Goal: Check status: Check status

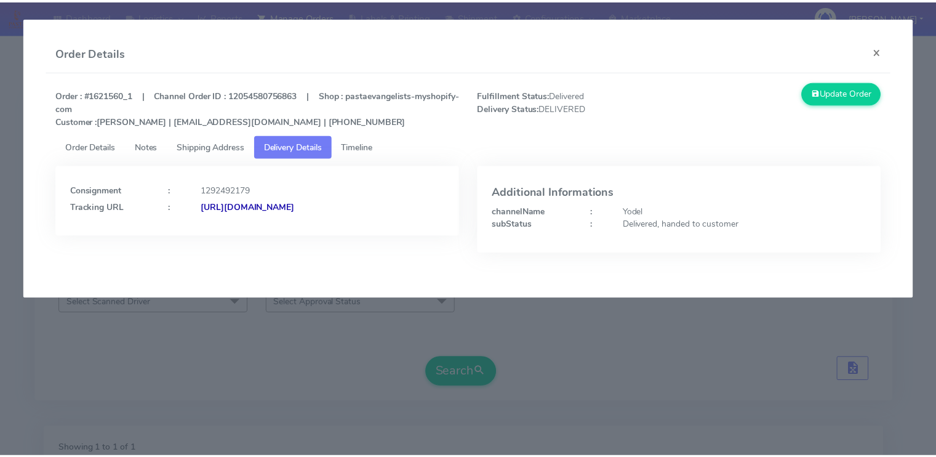
scroll to position [153, 0]
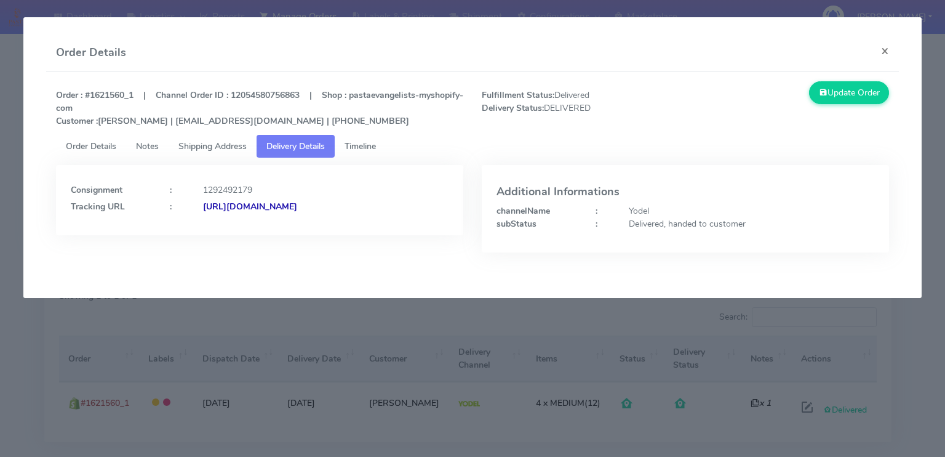
click at [789, 39] on div "Order Details ×" at bounding box center [472, 52] width 853 height 37
click at [891, 50] on button "×" at bounding box center [885, 50] width 28 height 33
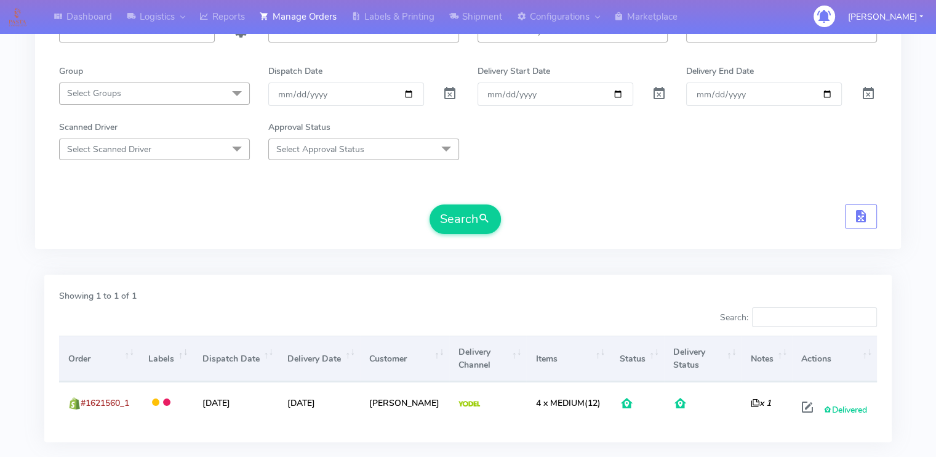
click at [332, 223] on div "Search" at bounding box center [468, 219] width 818 height 30
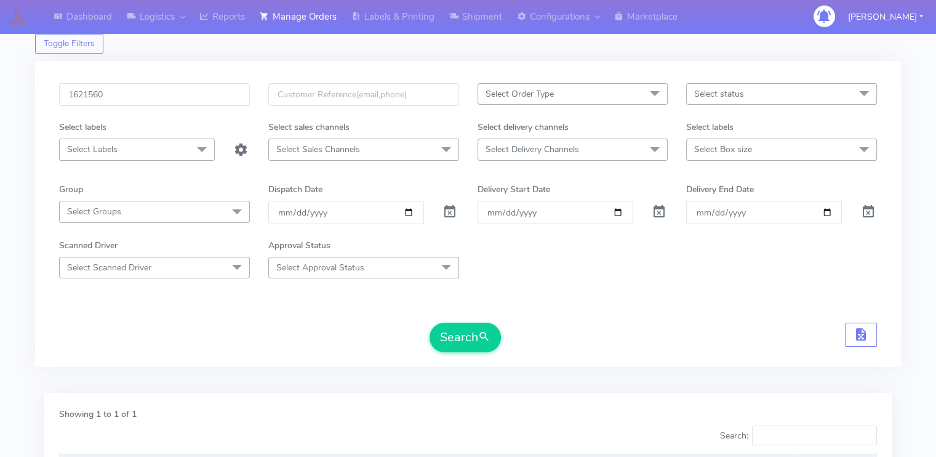
scroll to position [30, 0]
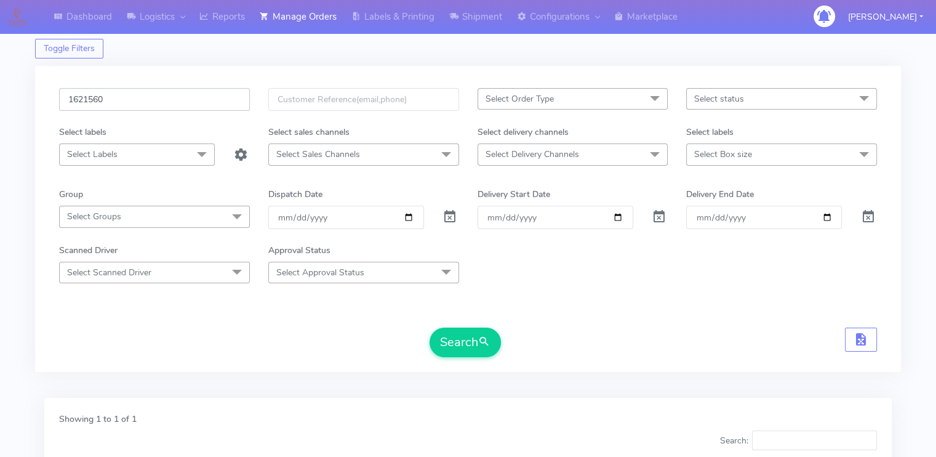
click at [167, 102] on input "1621560" at bounding box center [154, 99] width 191 height 23
paste input "0364"
type input "1620364"
click at [429, 327] on button "Search" at bounding box center [464, 342] width 71 height 30
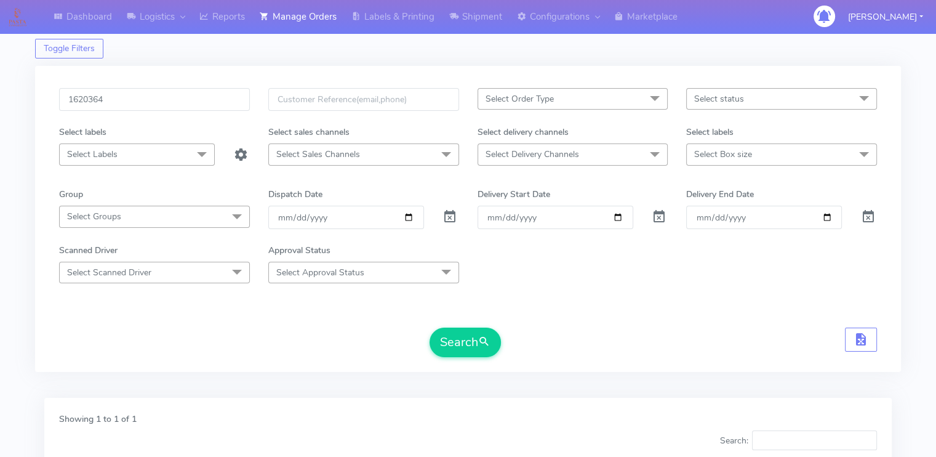
click at [177, 359] on div "1620364 Select Order Type Select All MEALS ATAVI One Off Pasta Club Gift Kit Ev…" at bounding box center [468, 226] width 836 height 276
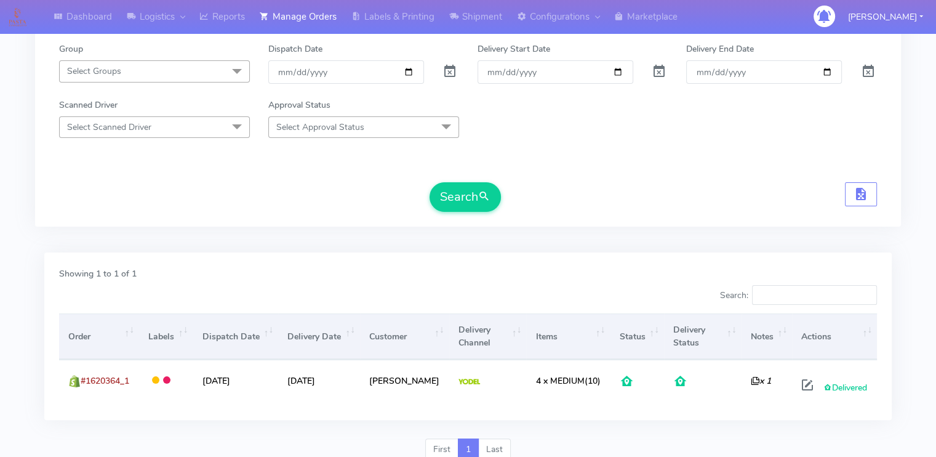
scroll to position [223, 0]
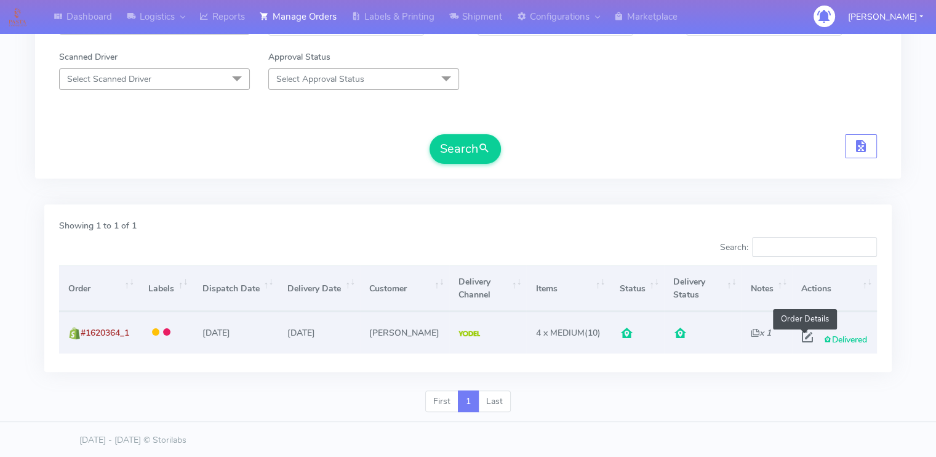
click at [810, 335] on span at bounding box center [807, 339] width 22 height 12
select select "5"
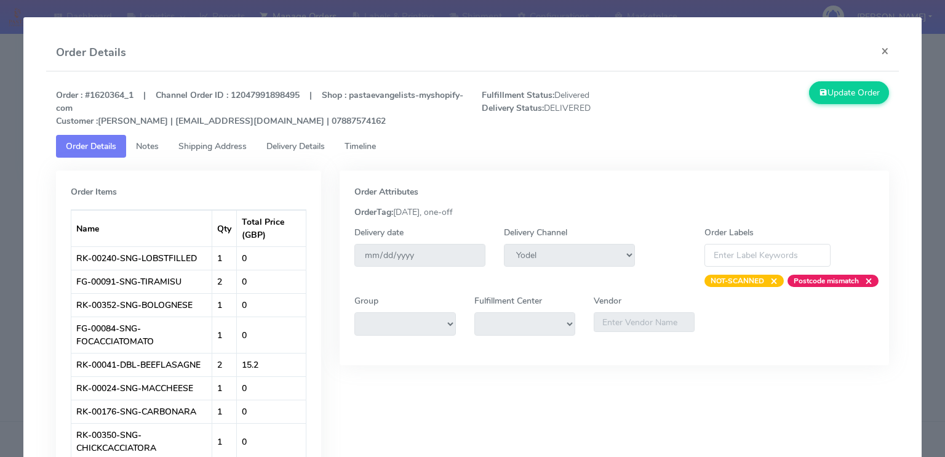
click at [222, 148] on span "Shipping Address" at bounding box center [212, 146] width 68 height 12
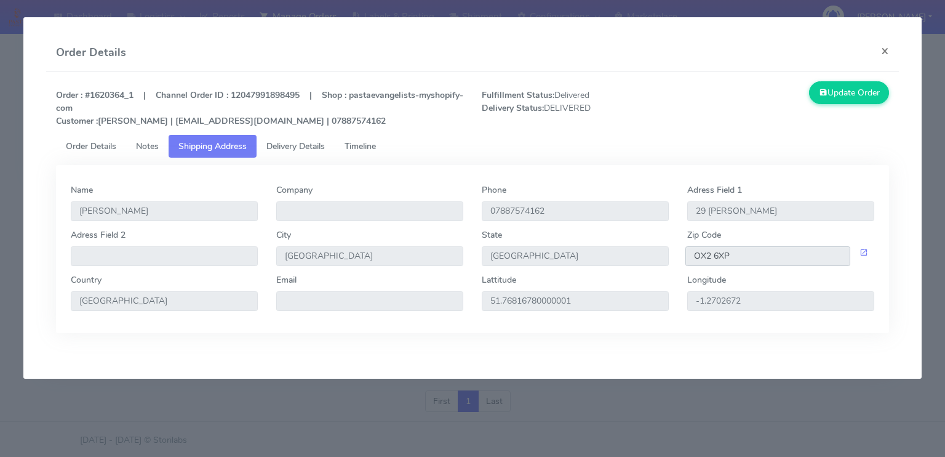
click at [756, 255] on input "OX2 6XP" at bounding box center [767, 256] width 165 height 20
click at [316, 145] on span "Delivery Details" at bounding box center [295, 146] width 58 height 12
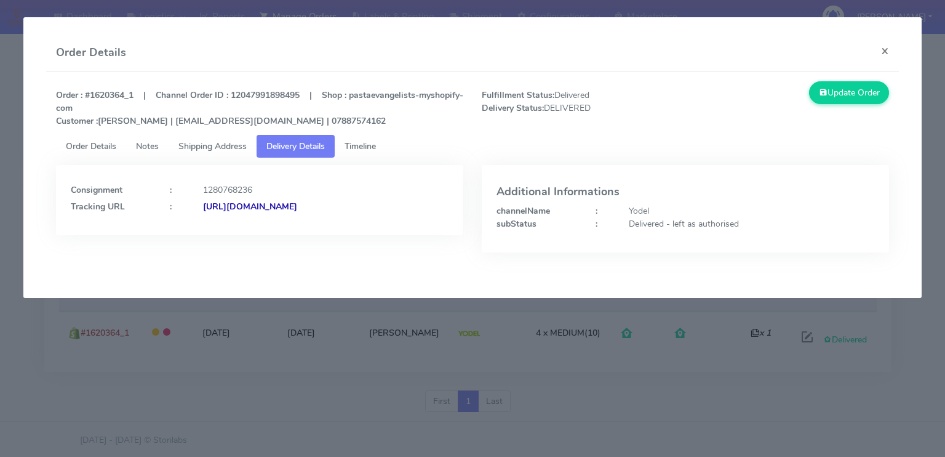
click at [297, 209] on strong "[URL][DOMAIN_NAME]" at bounding box center [250, 207] width 94 height 12
click at [887, 44] on button "×" at bounding box center [885, 50] width 28 height 33
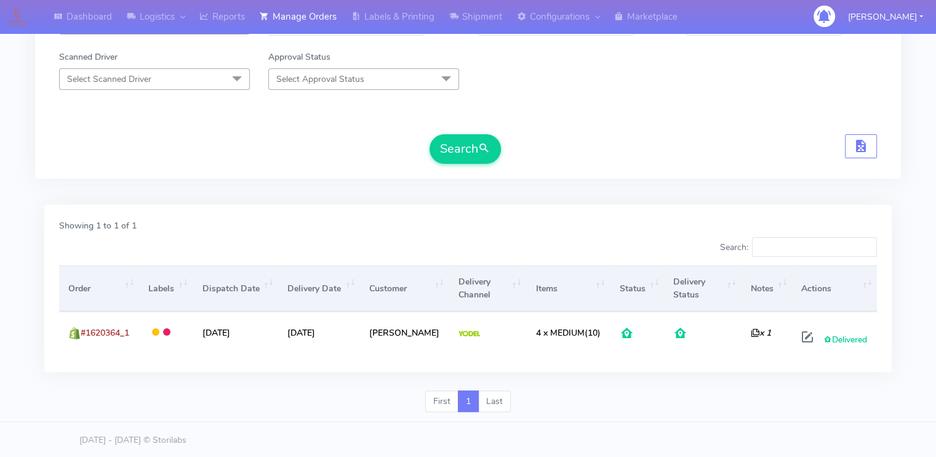
click at [255, 143] on div "Search" at bounding box center [468, 149] width 818 height 30
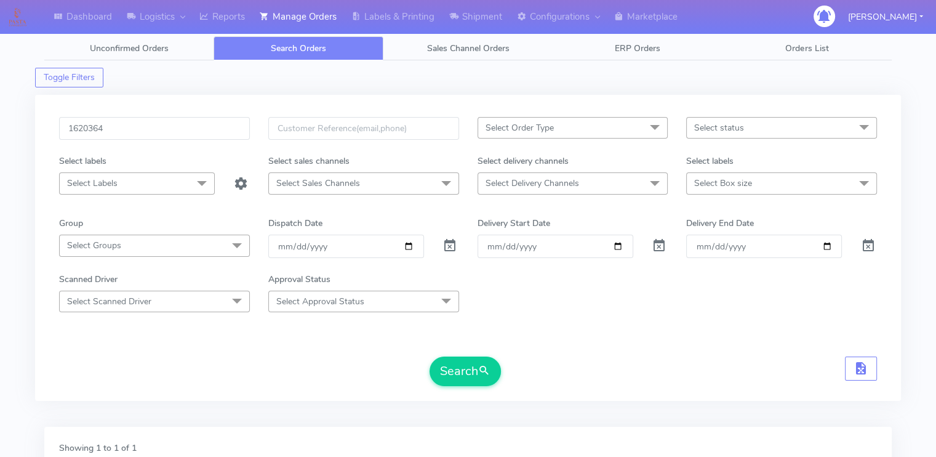
scroll to position [0, 0]
click at [208, 136] on input "1620364" at bounding box center [154, 129] width 191 height 23
type input "1"
paste input "1620699"
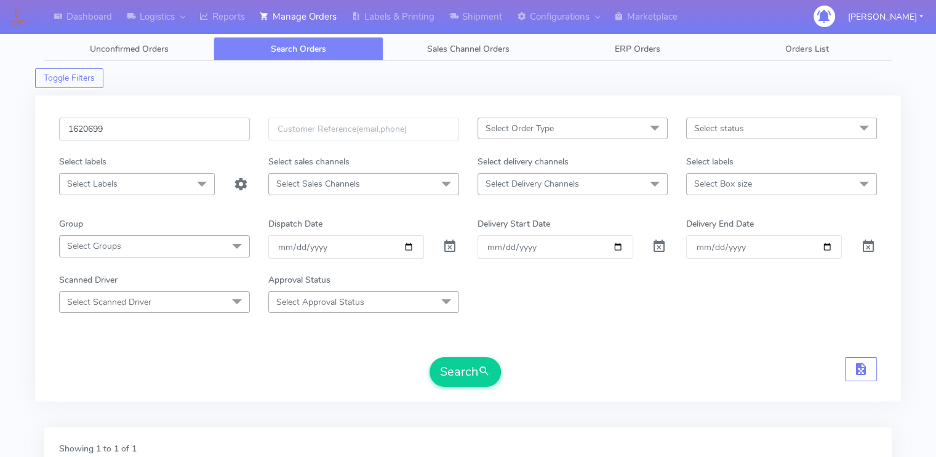
type input "1620699"
click at [429, 357] on button "Search" at bounding box center [464, 372] width 71 height 30
click at [218, 341] on form "1620699 Select Order Type Select All MEALS ATAVI One Off Pasta Club Gift Kit Ev…" at bounding box center [468, 252] width 818 height 269
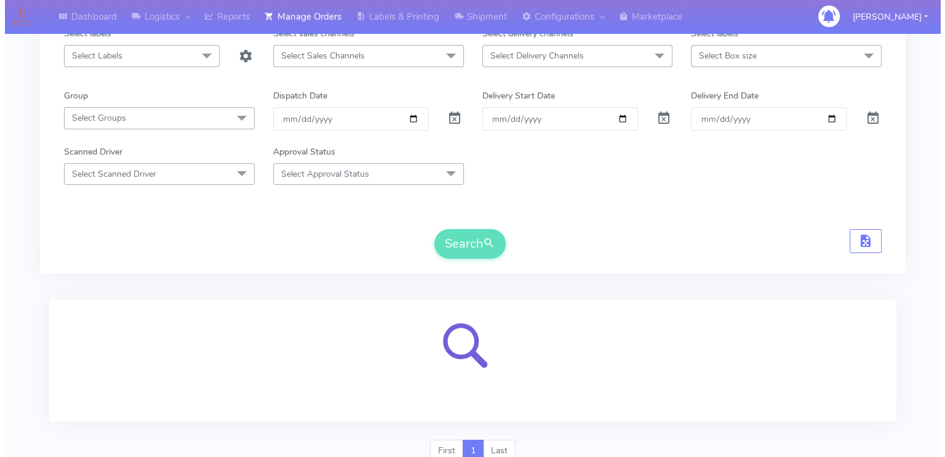
scroll to position [177, 0]
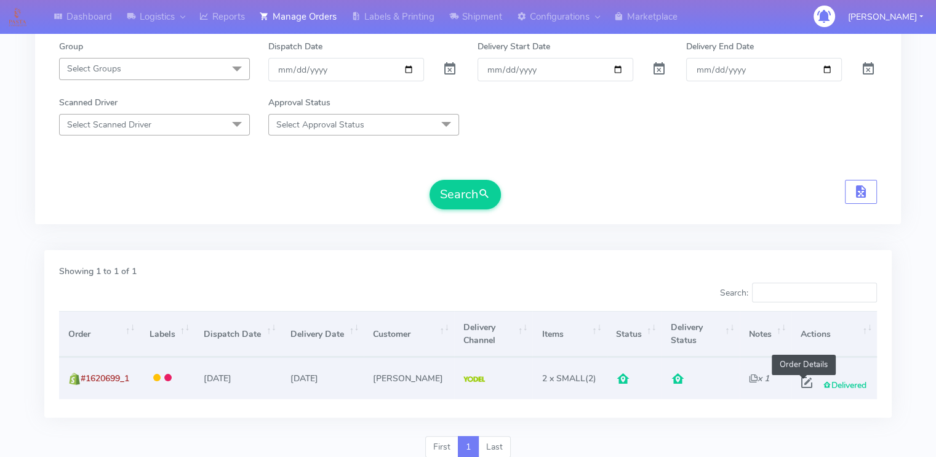
click at [804, 379] on span at bounding box center [806, 385] width 22 height 12
select select "5"
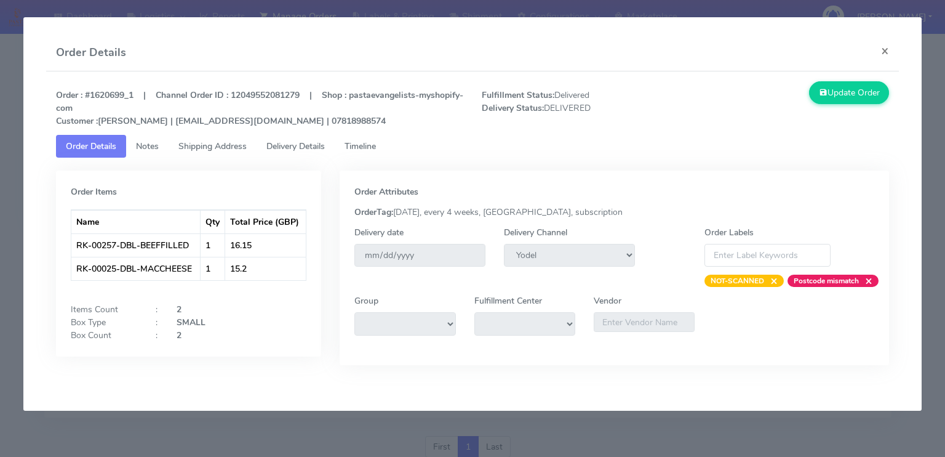
click at [223, 141] on span "Shipping Address" at bounding box center [212, 146] width 68 height 12
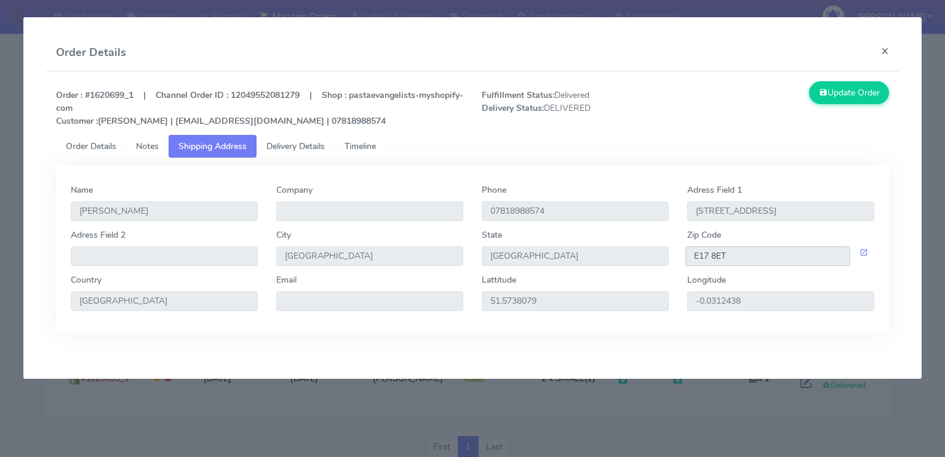
click at [743, 252] on input "E17 8ET" at bounding box center [767, 256] width 165 height 20
click at [317, 145] on span "Delivery Details" at bounding box center [295, 146] width 58 height 12
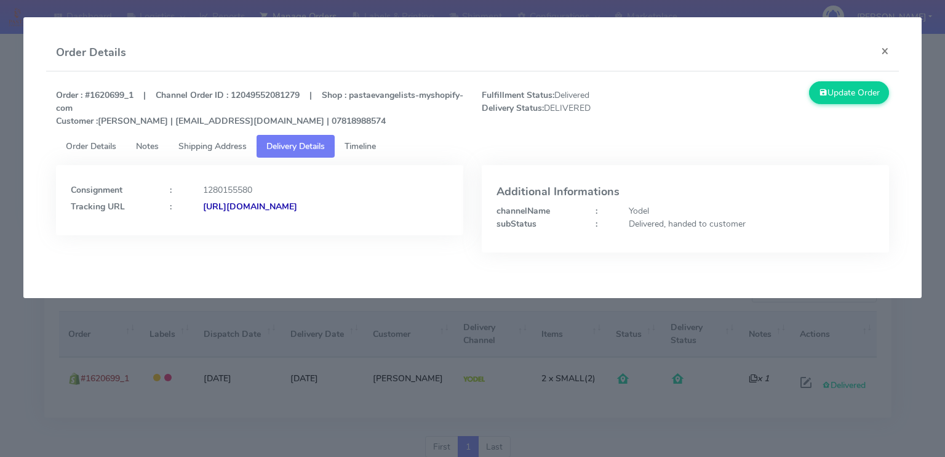
click at [297, 209] on strong "[URL][DOMAIN_NAME]" at bounding box center [250, 207] width 94 height 12
